Goal: Information Seeking & Learning: Find specific page/section

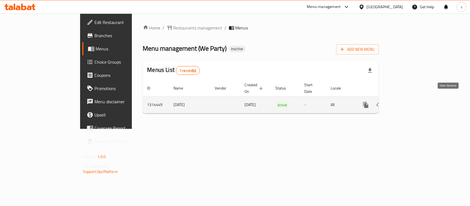
click at [408, 102] on icon "enhanced table" at bounding box center [405, 104] width 5 height 5
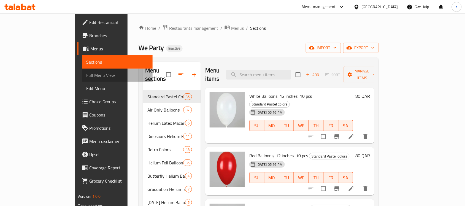
click at [86, 75] on span "Full Menu View" at bounding box center [117, 75] width 62 height 7
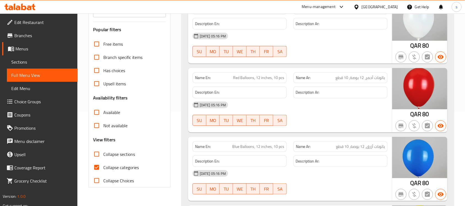
scroll to position [144, 0]
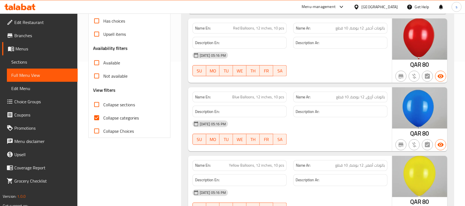
click at [98, 119] on input "Collapse categories" at bounding box center [96, 117] width 13 height 13
checkbox input "false"
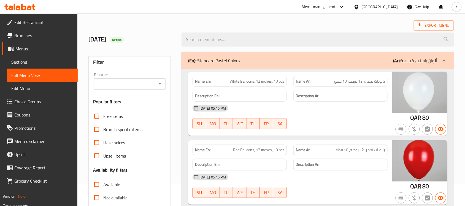
scroll to position [0, 0]
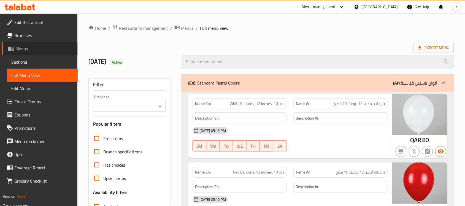
click at [29, 50] on span "Menus" at bounding box center [44, 48] width 58 height 7
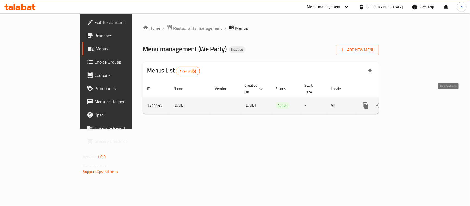
click at [409, 102] on icon "enhanced table" at bounding box center [405, 105] width 7 height 7
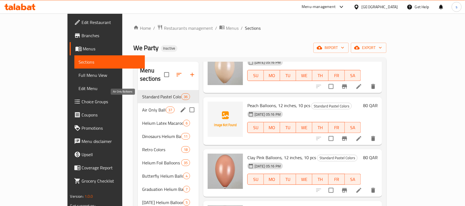
click at [142, 107] on span "Air Only Balloons" at bounding box center [153, 110] width 23 height 7
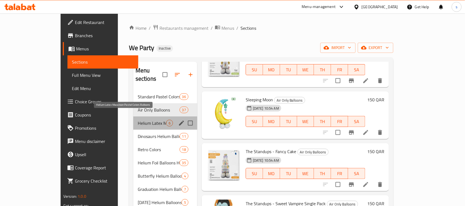
click at [138, 120] on span "Helium Latex Macaroon Pastel Colors Balloons" at bounding box center [152, 123] width 28 height 7
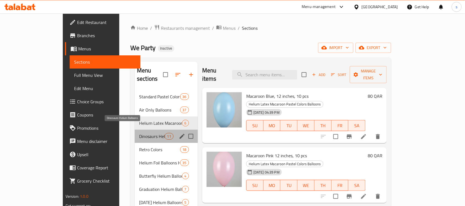
click at [139, 133] on span "Dinosaurs Helium Balloons" at bounding box center [151, 136] width 25 height 7
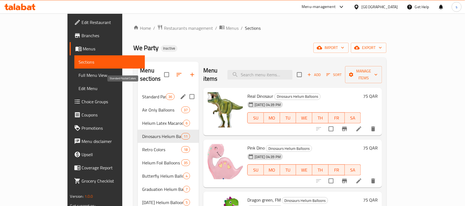
click at [142, 93] on span "Standard Pastel Colors" at bounding box center [153, 96] width 23 height 7
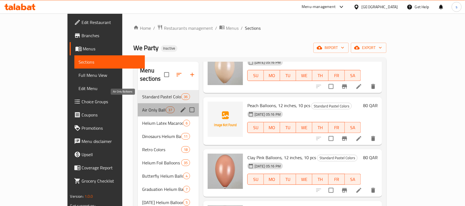
click at [142, 107] on span "Air Only Balloons" at bounding box center [153, 110] width 23 height 7
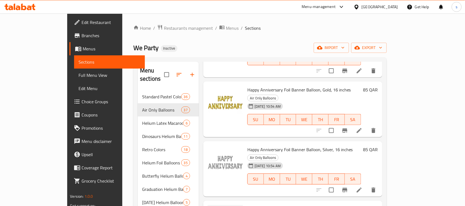
scroll to position [551, 0]
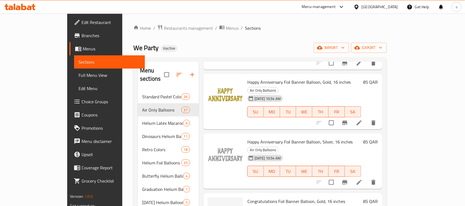
click at [247, 197] on span "Congratulations Foil Banner Balloon, Gold, 16 inches" at bounding box center [296, 201] width 98 height 8
copy h6 "Congratulations Foil Banner Balloon, Gold, 16 inches"
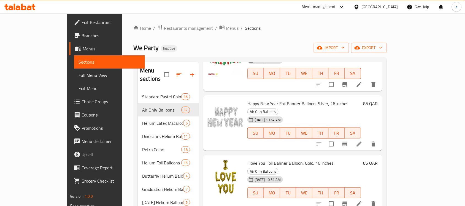
scroll to position [895, 0]
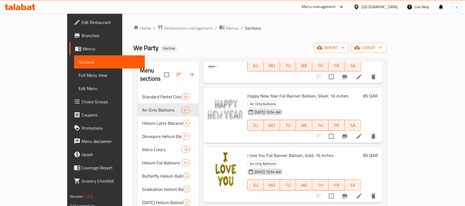
copy h6 "Welcome Home Foil Banner Balloon, Silver, 16 inches"
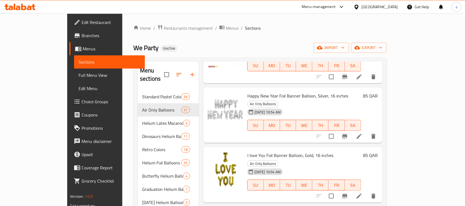
copy h6 "I love You Foil Banner Balloon, Silver, 16 inches"
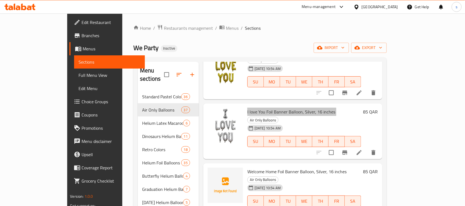
scroll to position [1032, 0]
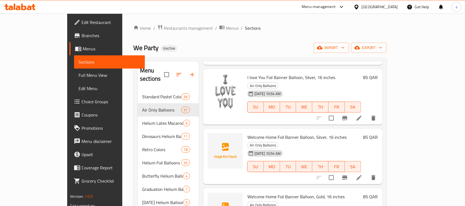
copy h6 "Bride to be Foil Banner Balloon, Gold, 16 inches"
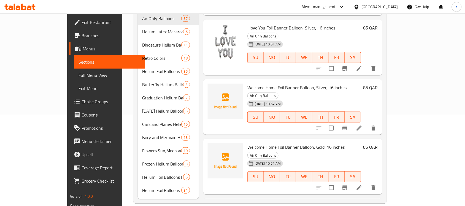
scroll to position [922, 0]
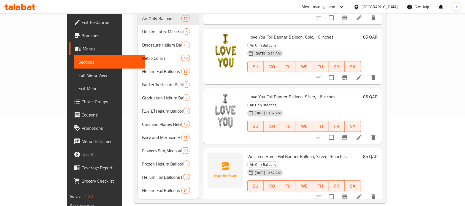
copy h6 "[PERSON_NAME] moon Foil Banner Balloon, Gold, 16 inches"
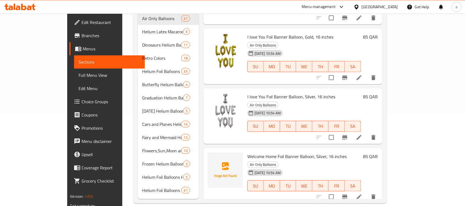
copy h6 "Welcome Home Foil Banner Balloon, Gold, 16 inches"
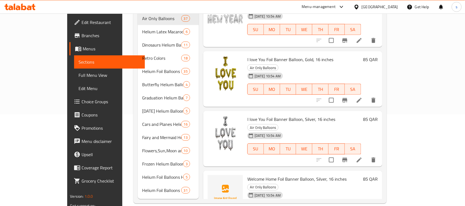
scroll to position [887, 0]
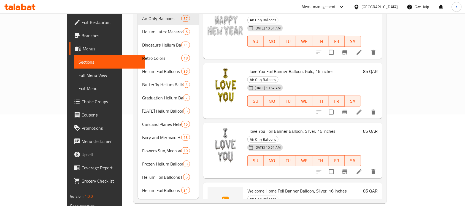
click at [249, 187] on span "Welcome Home Foil Banner Balloon, Silver, 16 inches" at bounding box center [296, 191] width 99 height 8
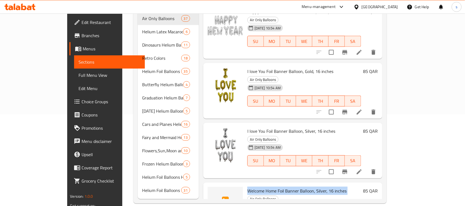
click at [249, 187] on span "Welcome Home Foil Banner Balloon, Silver, 16 inches" at bounding box center [296, 191] width 99 height 8
copy h6 "Welcome Home Foil Banner Balloon, Silver, 16 inches"
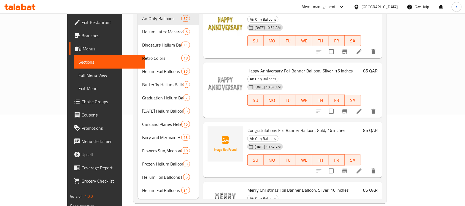
scroll to position [509, 0]
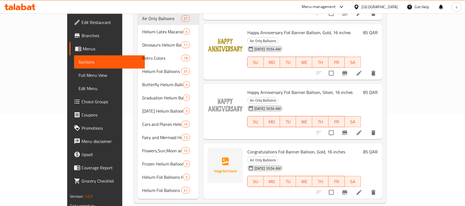
click at [255, 148] on span "Congratulations Foil Banner Balloon, Gold, 16 inches" at bounding box center [296, 152] width 98 height 8
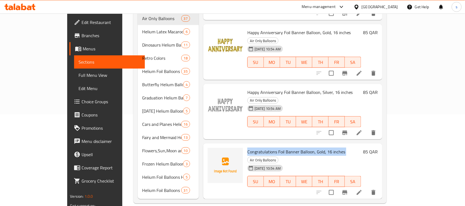
click at [255, 148] on span "Congratulations Foil Banner Balloon, Gold, 16 inches" at bounding box center [296, 152] width 98 height 8
copy h6 "Congratulations Foil Banner Balloon, Gold, 16 inches"
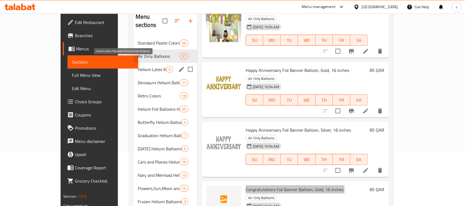
scroll to position [0, 0]
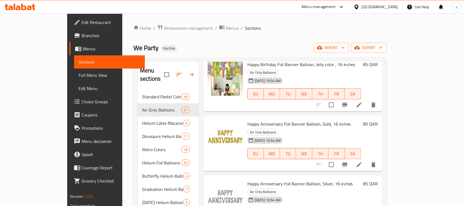
click at [78, 73] on span "Full Menu View" at bounding box center [109, 75] width 62 height 7
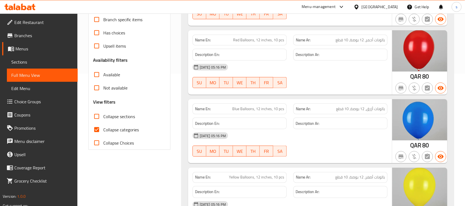
scroll to position [138, 0]
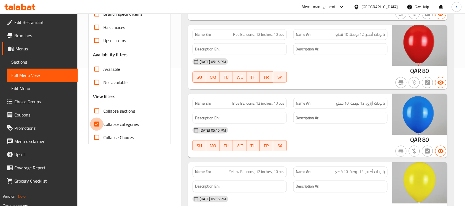
click at [100, 123] on input "Collapse categories" at bounding box center [96, 124] width 13 height 13
checkbox input "false"
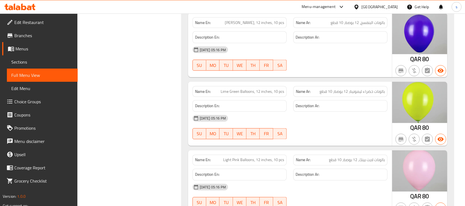
scroll to position [929, 0]
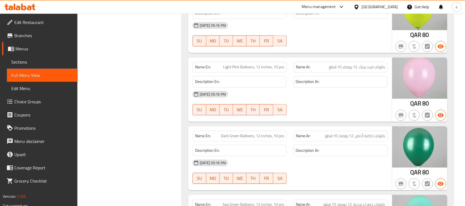
click at [325, 41] on div "[DATE] 05:16 PM SU MO TU WE TH FR SA" at bounding box center [289, 34] width 201 height 31
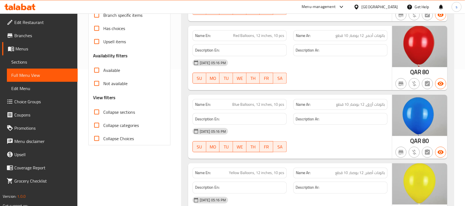
scroll to position [138, 0]
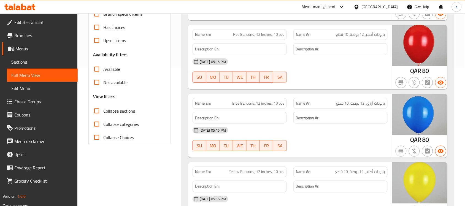
click at [18, 49] on span "Menus" at bounding box center [44, 48] width 58 height 7
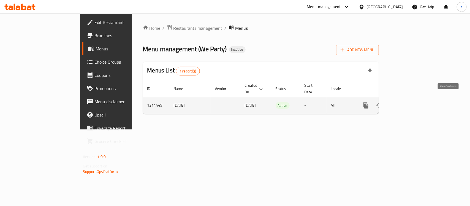
click at [409, 102] on icon "enhanced table" at bounding box center [405, 105] width 7 height 7
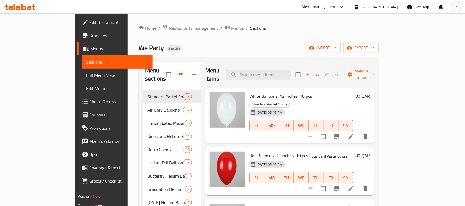
click at [321, 33] on div "Home / Restaurants management / Menus / Sections We Party Inactive import expor…" at bounding box center [258, 159] width 240 height 270
click at [291, 71] on input "search" at bounding box center [258, 75] width 65 height 10
click at [277, 70] on input "search" at bounding box center [258, 75] width 65 height 10
paste input "Macaroon Pastel Colors"
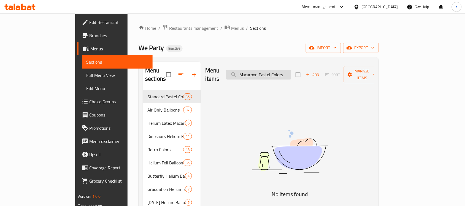
click at [283, 70] on input "Macaroon Pastel Colors" at bounding box center [258, 75] width 65 height 10
paste input "Father day"
click at [287, 70] on input "Father day" at bounding box center [258, 75] width 65 height 10
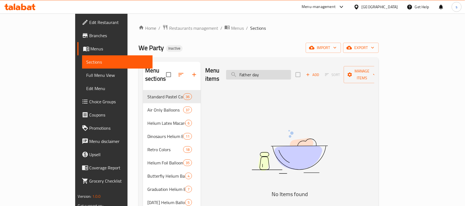
click at [287, 70] on input "Father day" at bounding box center [258, 75] width 65 height 10
paste input "Helium Latex Macaroon Pastel Colors Balloons"
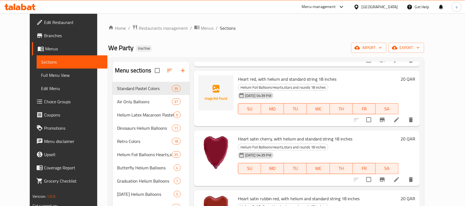
scroll to position [69, 0]
click at [261, 78] on span "Heart red, with helium and standard string 18 inches" at bounding box center [287, 78] width 99 height 8
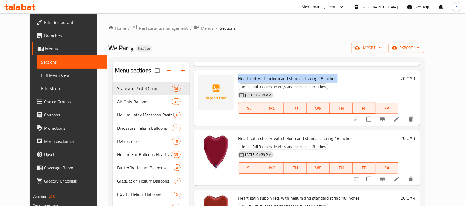
click at [261, 78] on span "Heart red, with helium and standard string 18 inches" at bounding box center [287, 78] width 99 height 8
copy h6 "Heart red, with helium and standard string 18 inches"
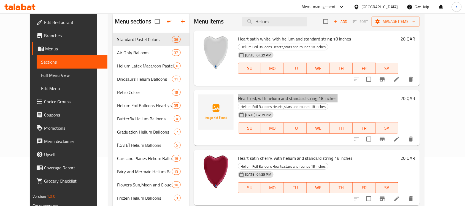
scroll to position [0, 0]
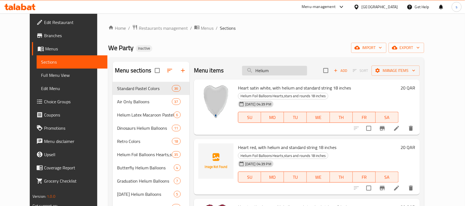
click at [292, 73] on input "Helium" at bounding box center [274, 71] width 65 height 10
type input "H"
click at [280, 36] on div "Home / Restaurants management / Menus / Sections We Party Inactive import expor…" at bounding box center [266, 155] width 316 height 262
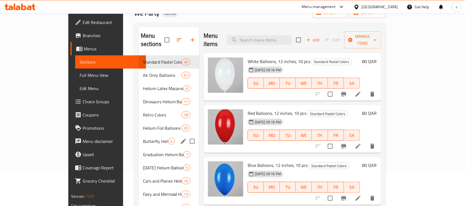
scroll to position [23, 0]
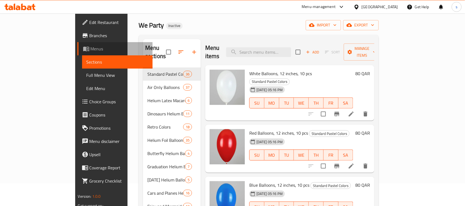
click at [91, 48] on span "Menus" at bounding box center [120, 48] width 58 height 7
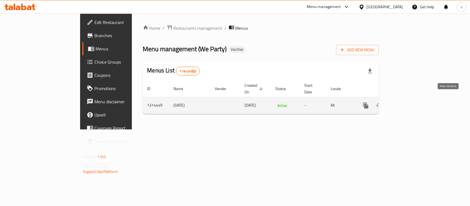
click at [409, 102] on icon "enhanced table" at bounding box center [405, 105] width 7 height 7
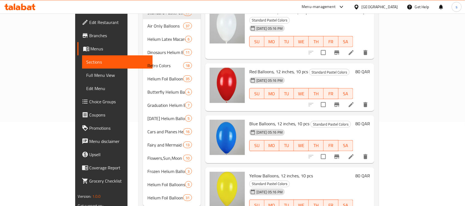
scroll to position [91, 0]
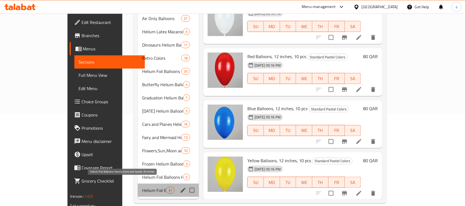
click at [142, 187] on span "Helium Foil Balloons Hearts,stars and rounds 36 inches" at bounding box center [153, 190] width 23 height 7
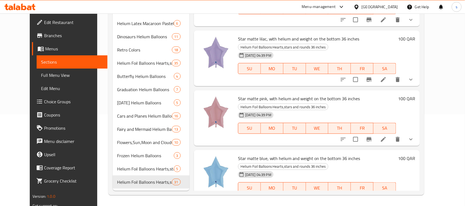
scroll to position [1610, 0]
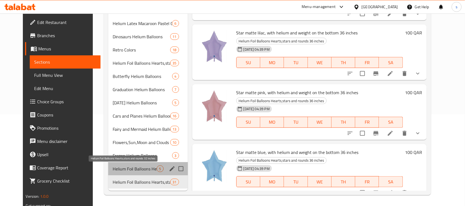
click at [134, 167] on span "Helium Foil Balloons Hearts,stars and rounds 32 inches" at bounding box center [135, 168] width 44 height 7
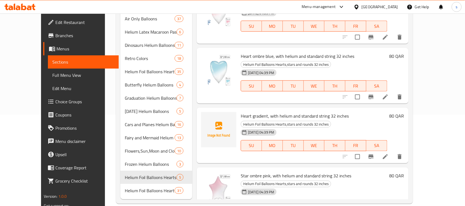
scroll to position [91, 0]
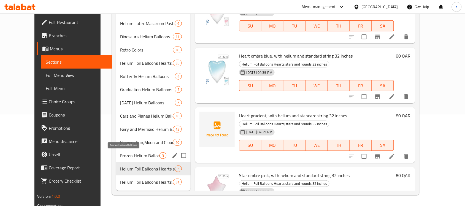
click at [120, 154] on span "Frozen Helium Balloons" at bounding box center [139, 155] width 39 height 7
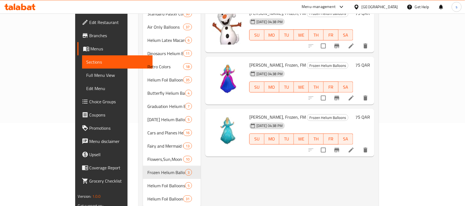
scroll to position [91, 0]
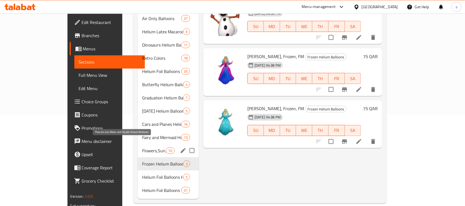
click at [142, 147] on span "Flowers,Sun,Moon and Clouds Helium Balloons" at bounding box center [153, 150] width 23 height 7
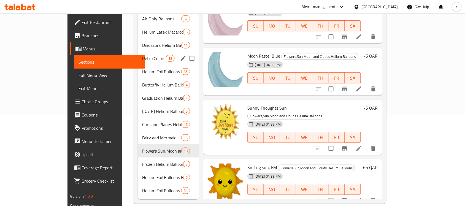
scroll to position [91, 0]
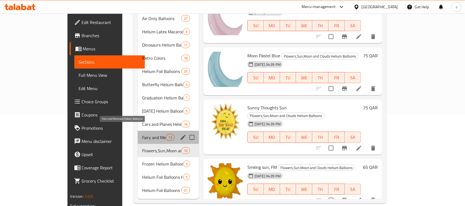
click at [142, 134] on span "Fairy and Mermaid Helium Balloons" at bounding box center [153, 137] width 23 height 7
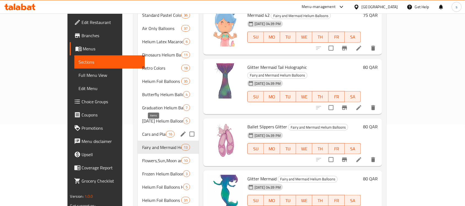
scroll to position [91, 0]
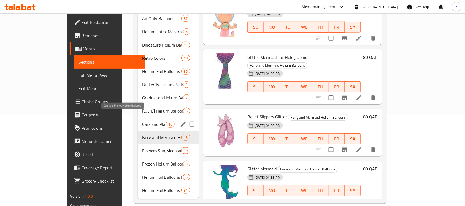
click at [142, 121] on span "Cars and Planes Helium Balloons" at bounding box center [153, 124] width 23 height 7
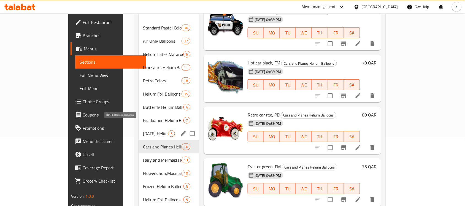
click at [143, 130] on span "[DATE] Helium Balloons" at bounding box center [155, 133] width 25 height 7
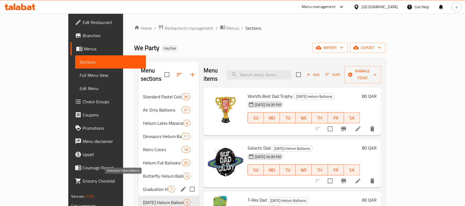
click at [143, 186] on span "Graduation Helium Balloons" at bounding box center [155, 189] width 25 height 7
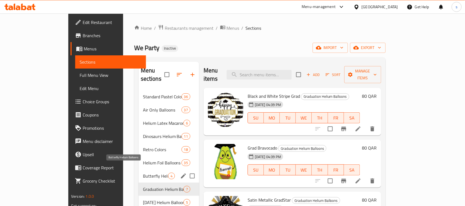
click at [143, 173] on span "Butterfly Helium Balloons" at bounding box center [155, 176] width 25 height 7
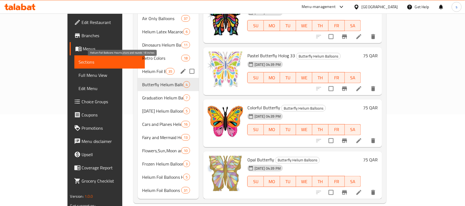
click at [142, 68] on span "Helium Foil Balloons Hearts,stars and rounds 18 inches" at bounding box center [153, 71] width 23 height 7
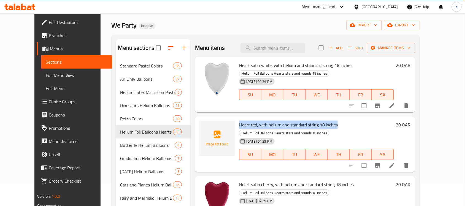
drag, startPoint x: 230, startPoint y: 125, endPoint x: 327, endPoint y: 127, distance: 96.6
click at [327, 127] on h6 "Heart red, with helium and standard string 18 inches Helium Foil Balloons Heart…" at bounding box center [316, 128] width 155 height 15
copy span "Heart red, with helium and standard string 18 inches"
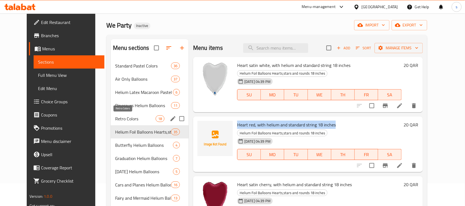
click at [122, 118] on span "Retro Colors" at bounding box center [135, 118] width 40 height 7
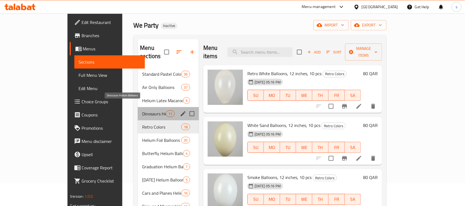
click at [142, 110] on span "Dinosaurs Helium Balloons" at bounding box center [153, 113] width 23 height 7
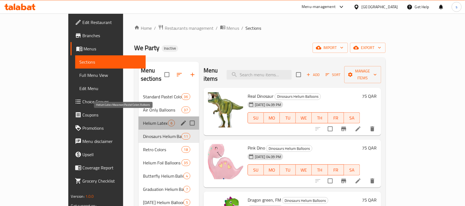
click at [143, 120] on span "Helium Latex Macaroon Pastel Colors Balloons" at bounding box center [155, 123] width 25 height 7
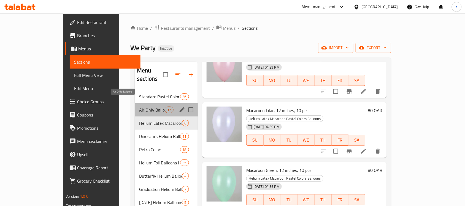
click at [139, 107] on span "Air Only Balloons" at bounding box center [151, 110] width 25 height 7
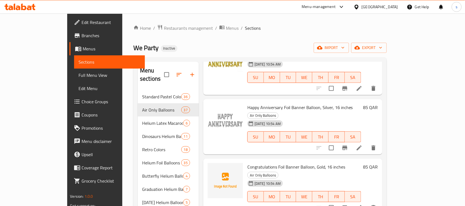
scroll to position [551, 0]
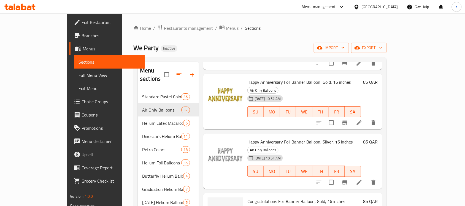
click at [247, 197] on span "Congratulations Foil Banner Balloon, Gold, 16 inches" at bounding box center [296, 201] width 98 height 8
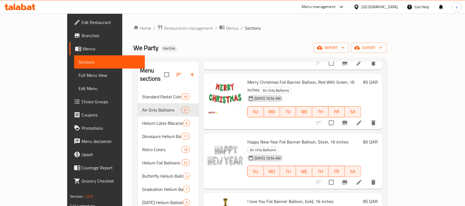
scroll to position [895, 0]
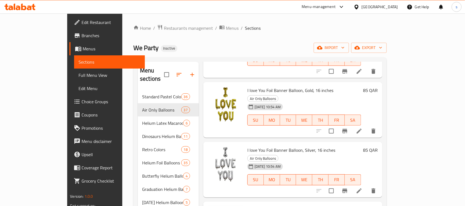
scroll to position [963, 0]
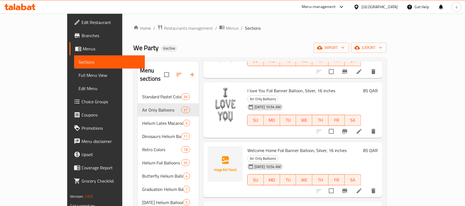
scroll to position [1032, 0]
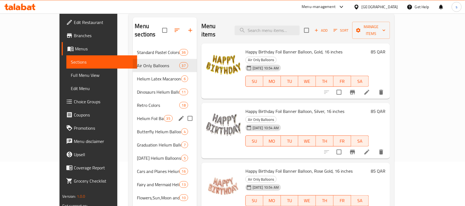
scroll to position [0, 0]
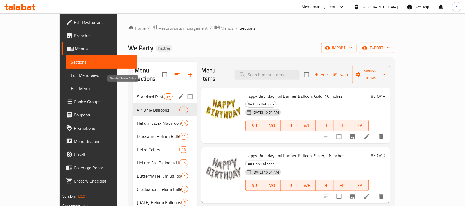
click at [137, 93] on span "Standard Pastel Colors" at bounding box center [150, 96] width 27 height 7
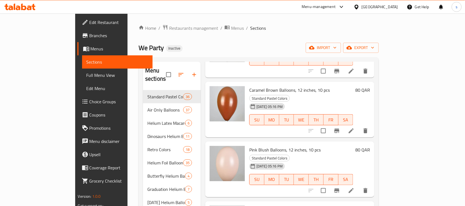
scroll to position [1617, 0]
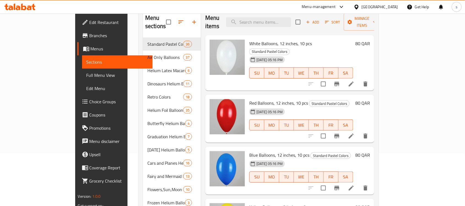
scroll to position [0, 0]
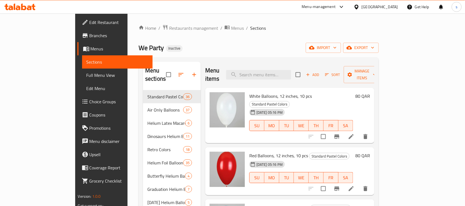
click at [314, 34] on div "Home / Restaurants management / Menus / Sections We Party Inactive import expor…" at bounding box center [258, 159] width 240 height 270
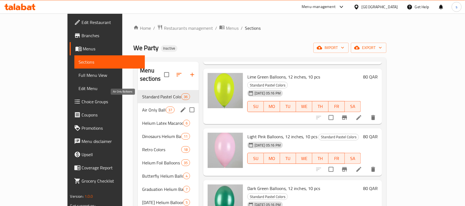
click at [142, 107] on span "Air Only Balloons" at bounding box center [153, 110] width 23 height 7
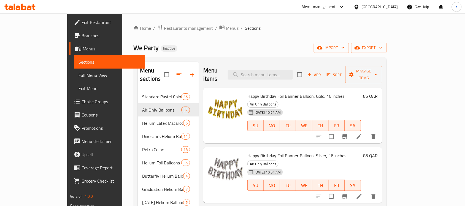
scroll to position [590, 0]
